Goal: Information Seeking & Learning: Learn about a topic

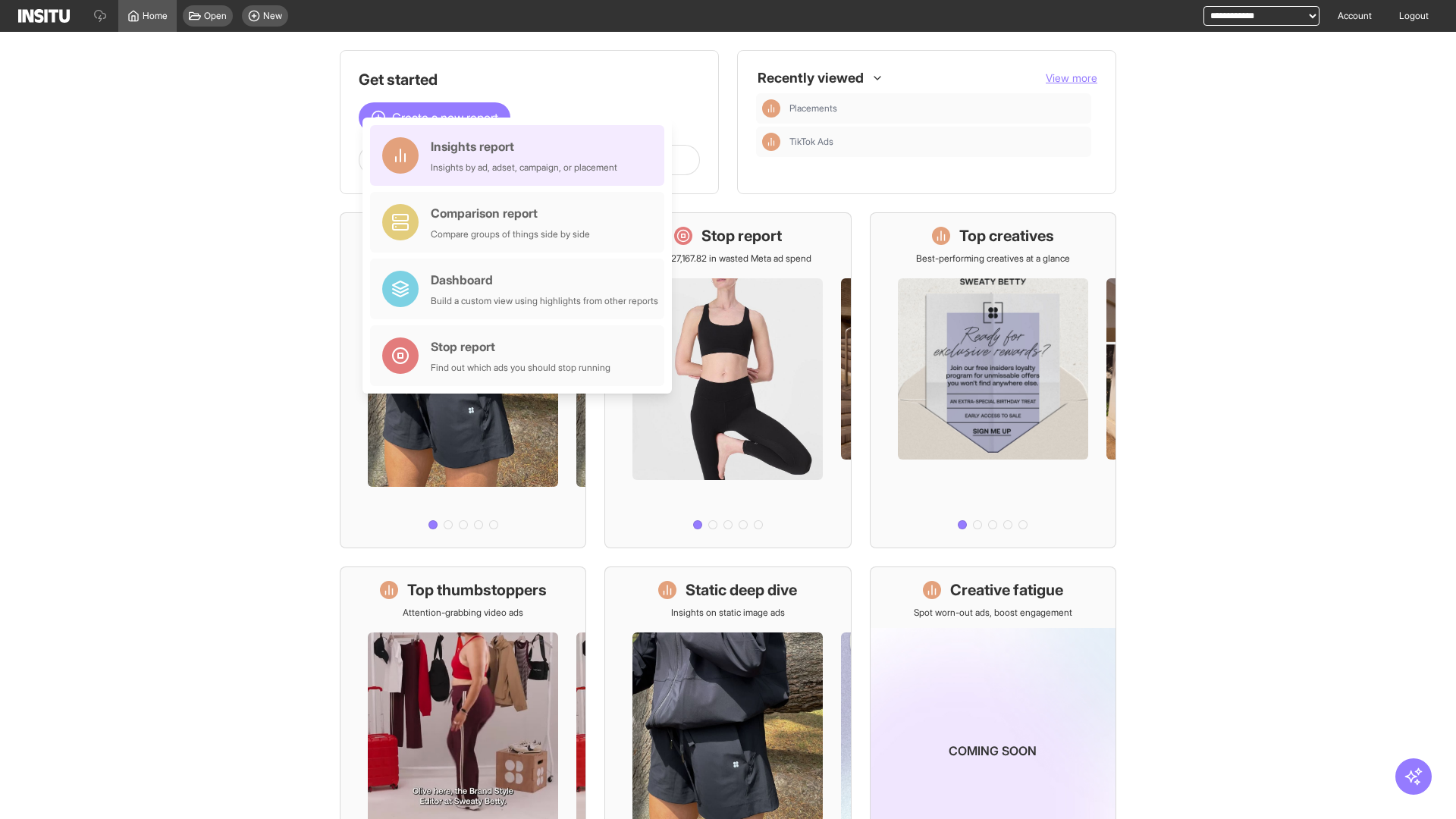
click at [520, 155] on div "Insights report Insights by ad, adset, campaign, or placement" at bounding box center [523, 155] width 187 height 36
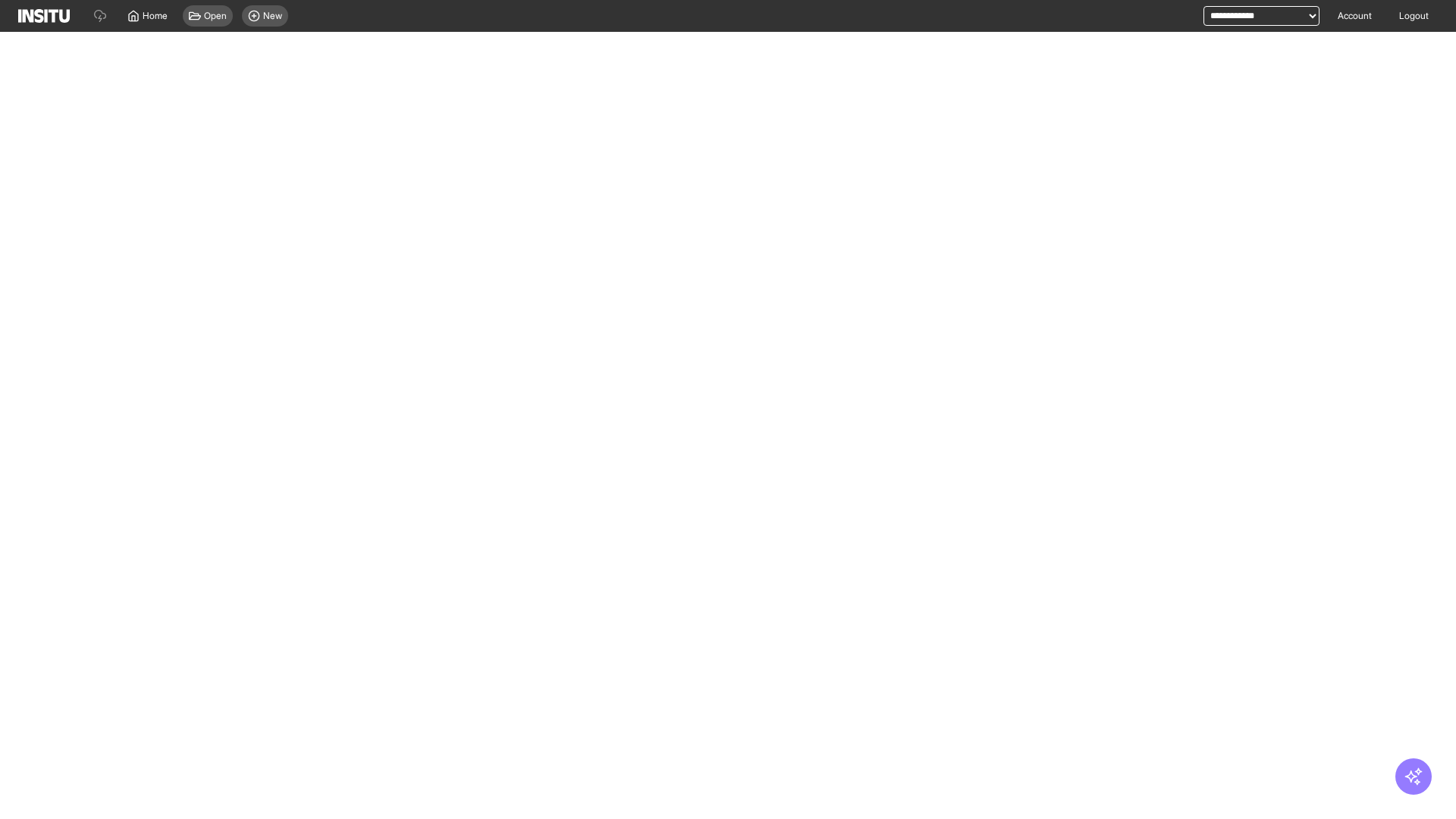
select select "**"
